Goal: Check status: Check status

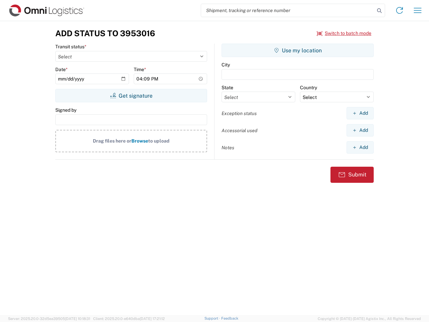
click at [288, 10] on input "search" at bounding box center [288, 10] width 174 height 13
click at [380, 11] on icon at bounding box center [379, 10] width 9 height 9
click at [400, 10] on icon at bounding box center [400, 10] width 11 height 11
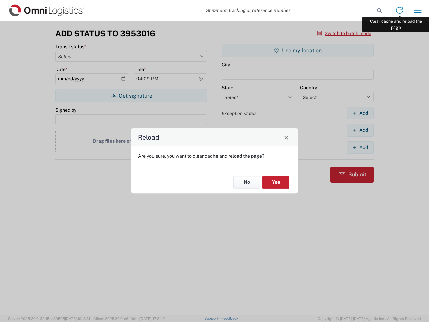
click at [418, 10] on div "Reload Are you sure, you want to clear cache and reload the page? No Yes" at bounding box center [214, 161] width 429 height 322
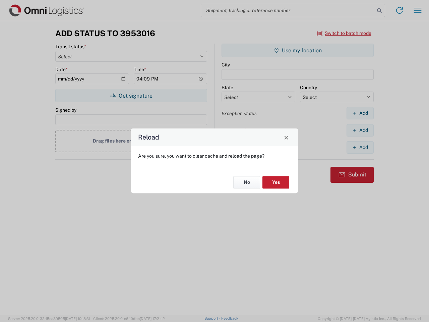
click at [345, 33] on div "Reload Are you sure, you want to clear cache and reload the page? No Yes" at bounding box center [214, 161] width 429 height 322
click at [131, 96] on div "Reload Are you sure, you want to clear cache and reload the page? No Yes" at bounding box center [214, 161] width 429 height 322
click at [298, 50] on div "Reload Are you sure, you want to clear cache and reload the page? No Yes" at bounding box center [214, 161] width 429 height 322
click at [360, 113] on div "Reload Are you sure, you want to clear cache and reload the page? No Yes" at bounding box center [214, 161] width 429 height 322
click at [360, 130] on div "Reload Are you sure, you want to clear cache and reload the page? No Yes" at bounding box center [214, 161] width 429 height 322
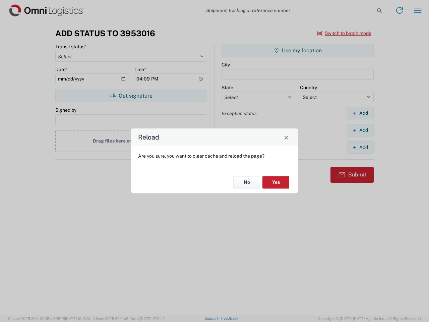
click at [360, 147] on div "Reload Are you sure, you want to clear cache and reload the page? No Yes" at bounding box center [214, 161] width 429 height 322
